Goal: Contribute content

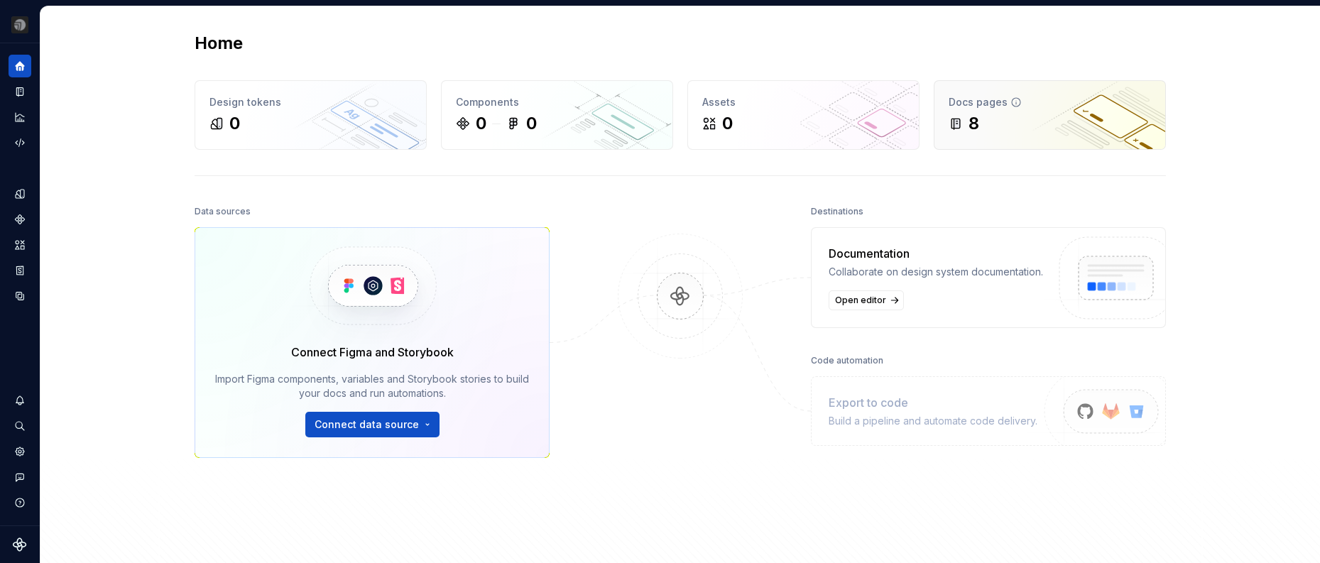
click at [1057, 125] on div "8" at bounding box center [1050, 123] width 202 height 23
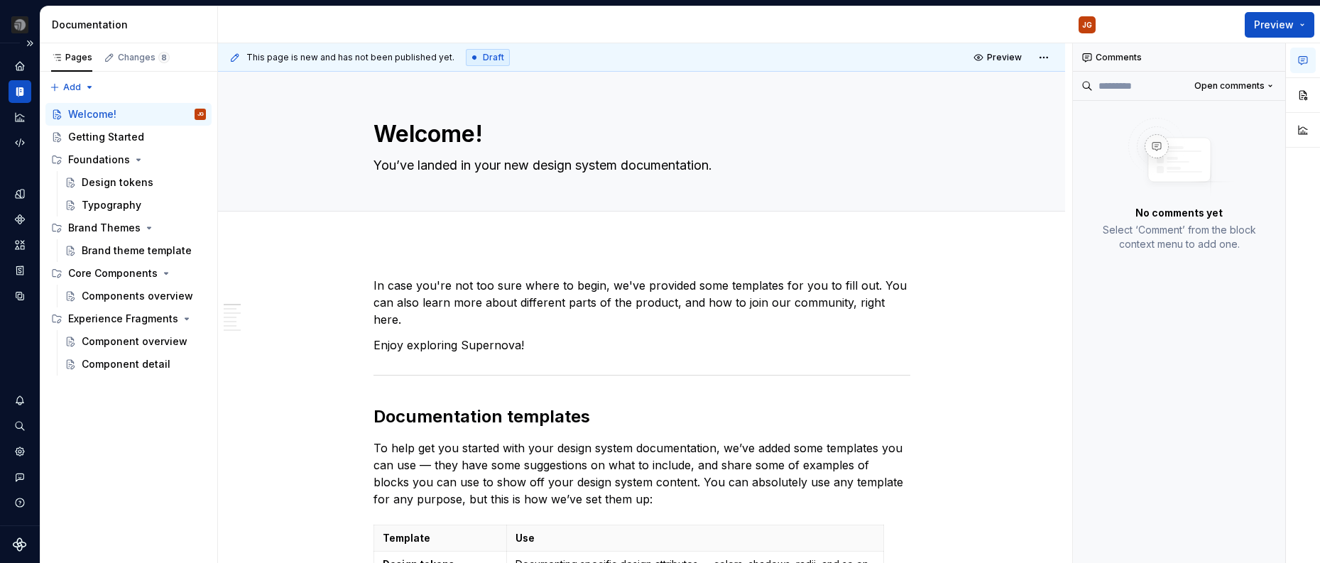
type textarea "*"
